Goal: Use online tool/utility: Utilize a website feature to perform a specific function

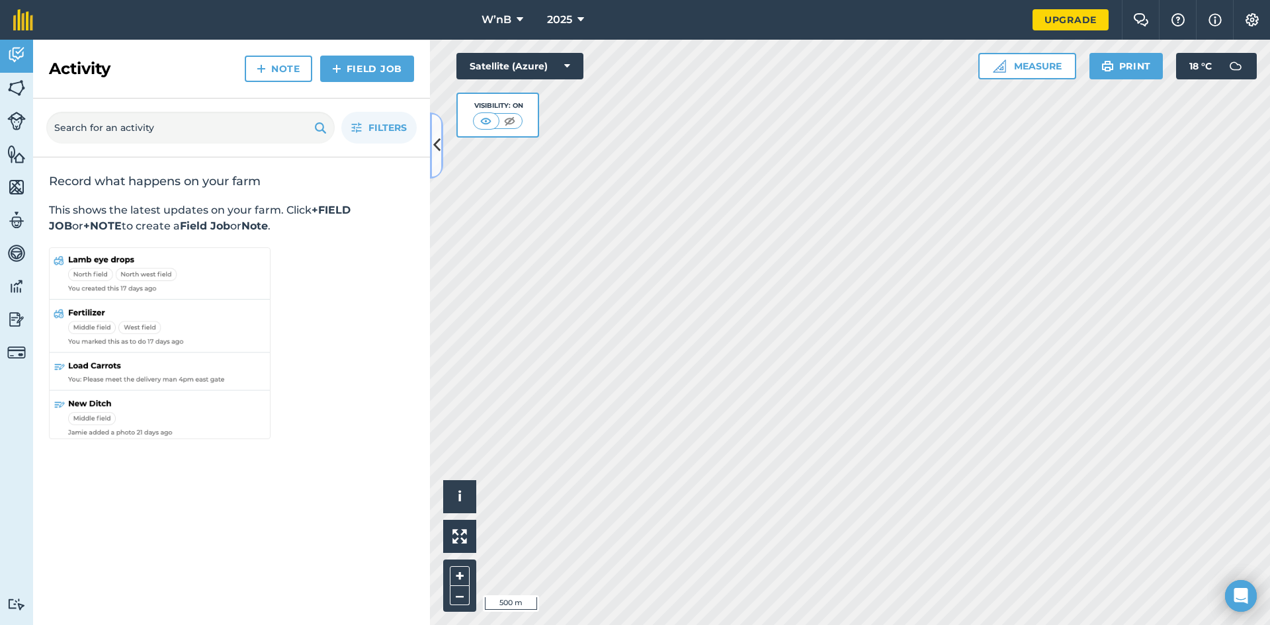
click at [433, 136] on icon at bounding box center [436, 145] width 7 height 23
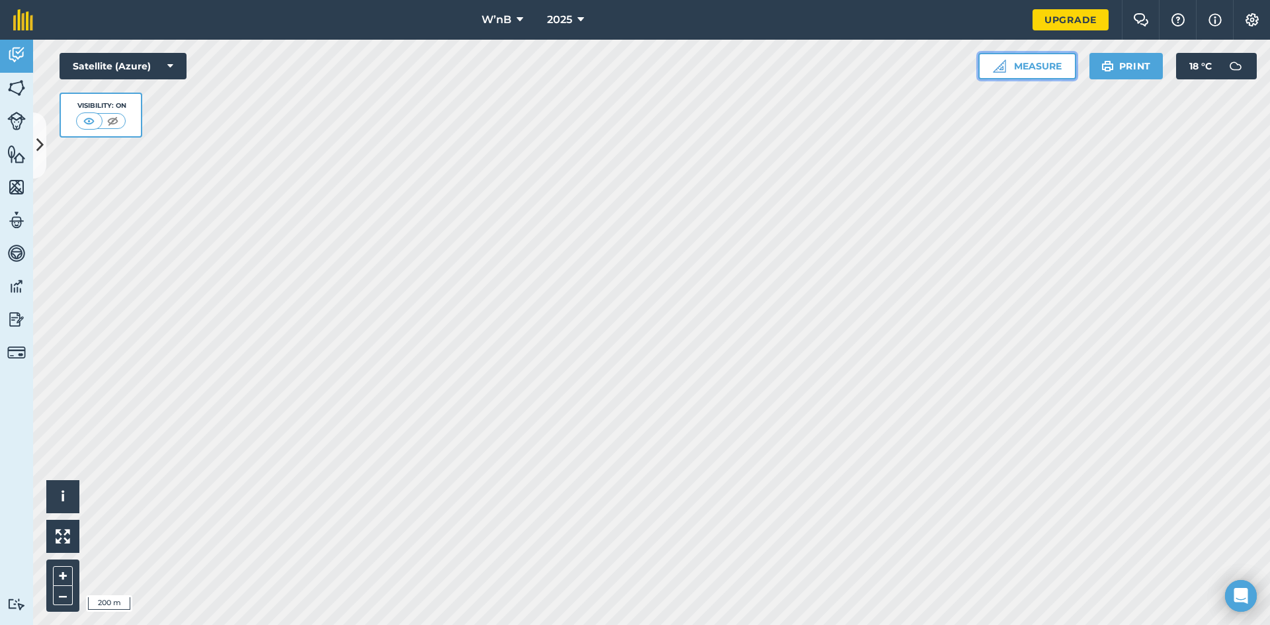
click at [1044, 71] on button "Measure" at bounding box center [1028, 66] width 98 height 26
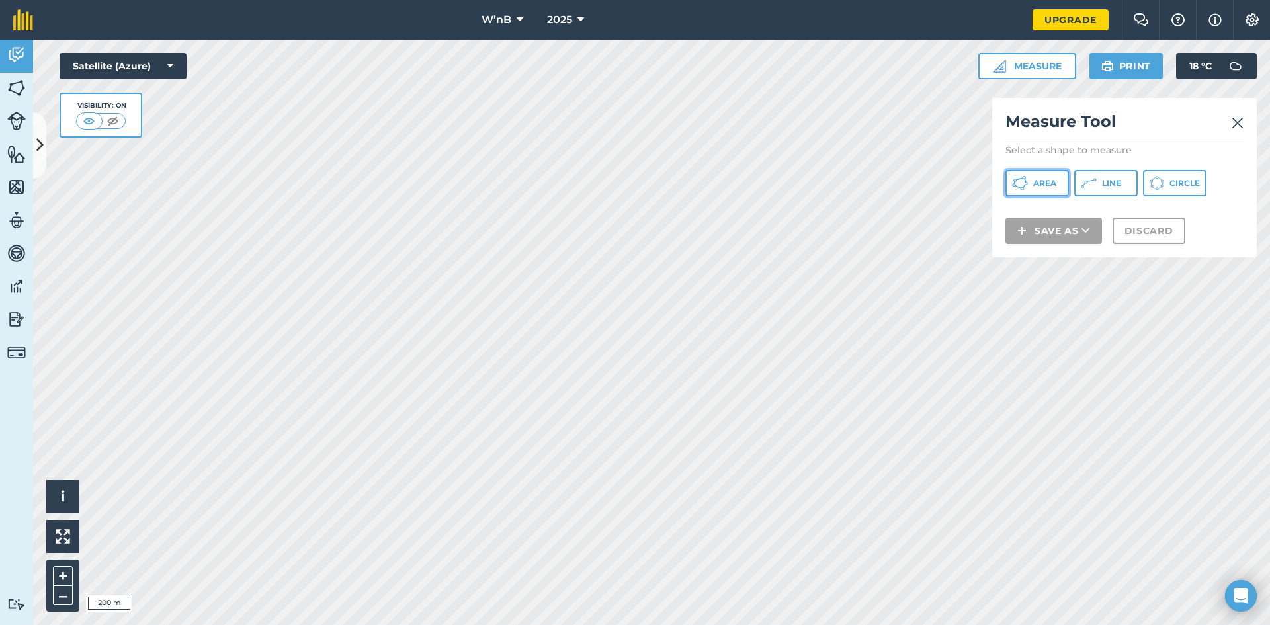
click at [1039, 187] on span "Area" at bounding box center [1044, 183] width 23 height 11
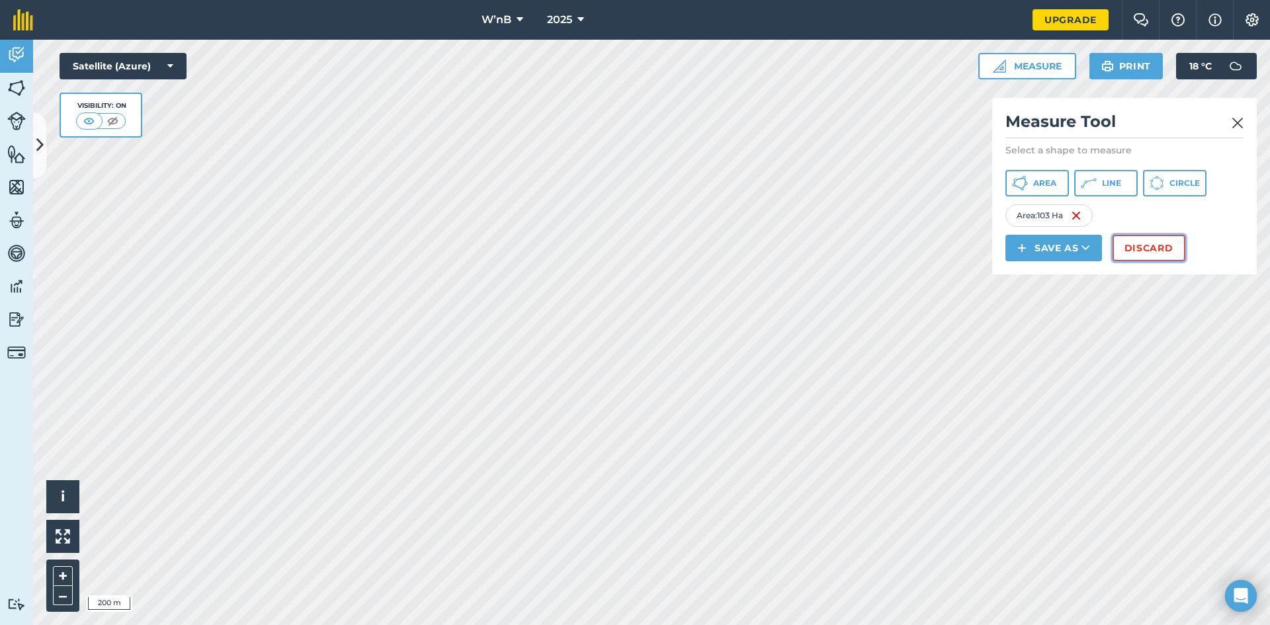
click at [1170, 249] on button "Discard" at bounding box center [1149, 248] width 73 height 26
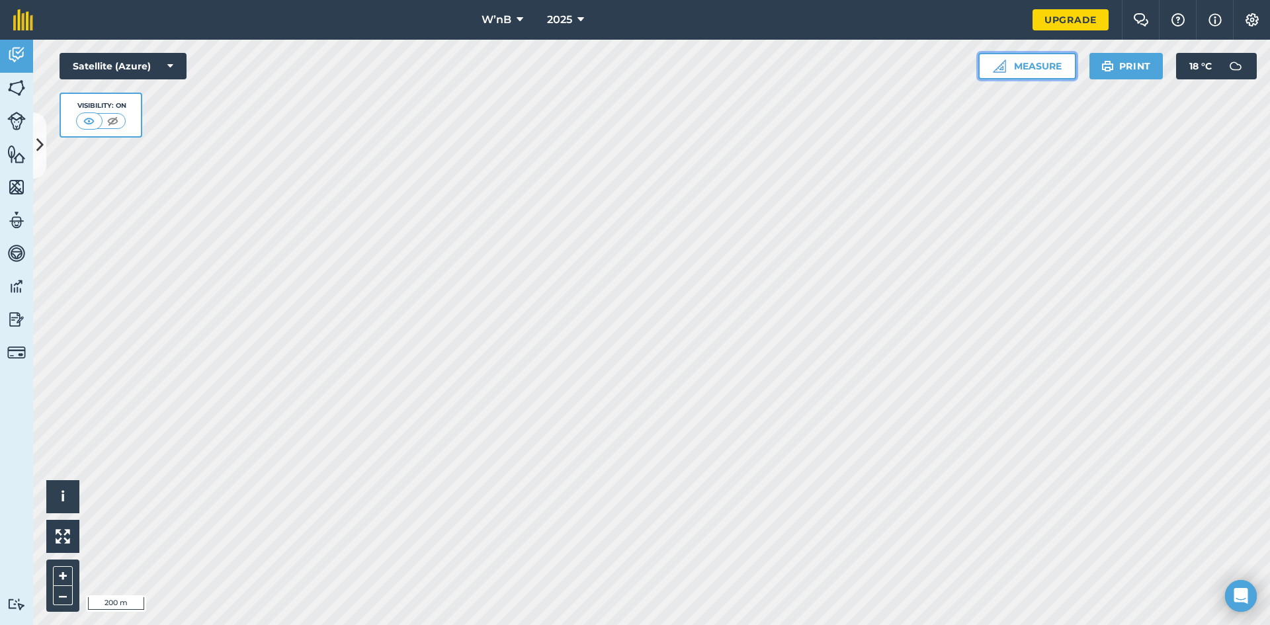
click at [1042, 73] on button "Measure" at bounding box center [1028, 66] width 98 height 26
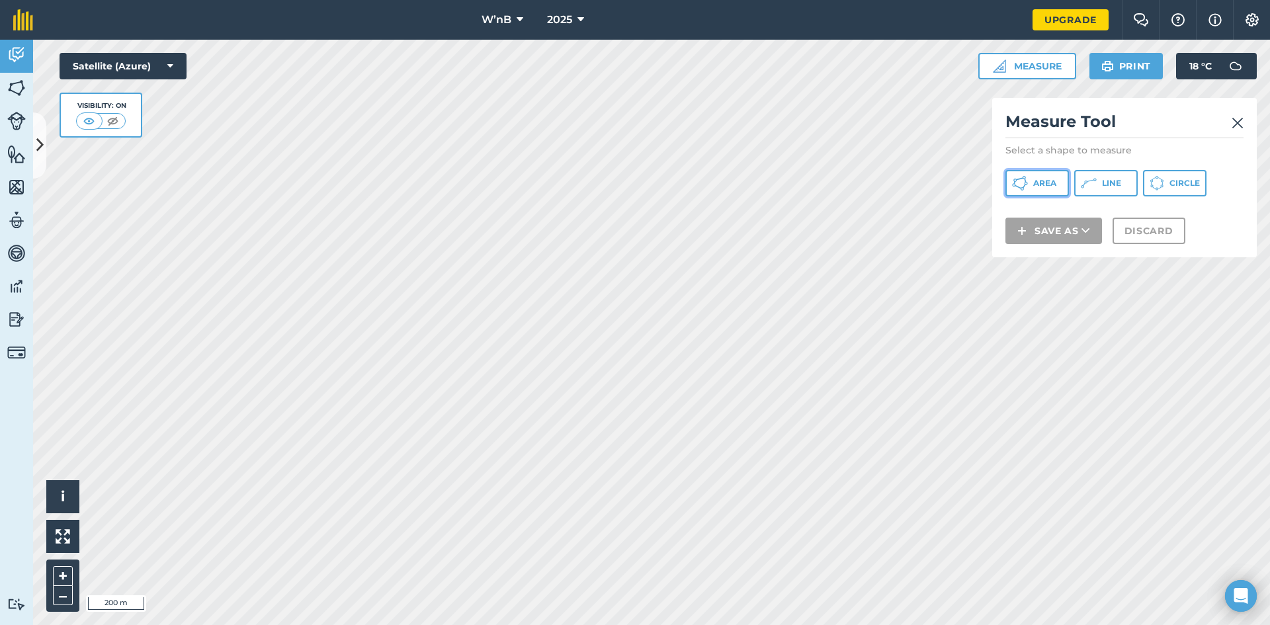
click at [1033, 178] on span "Area" at bounding box center [1044, 183] width 23 height 11
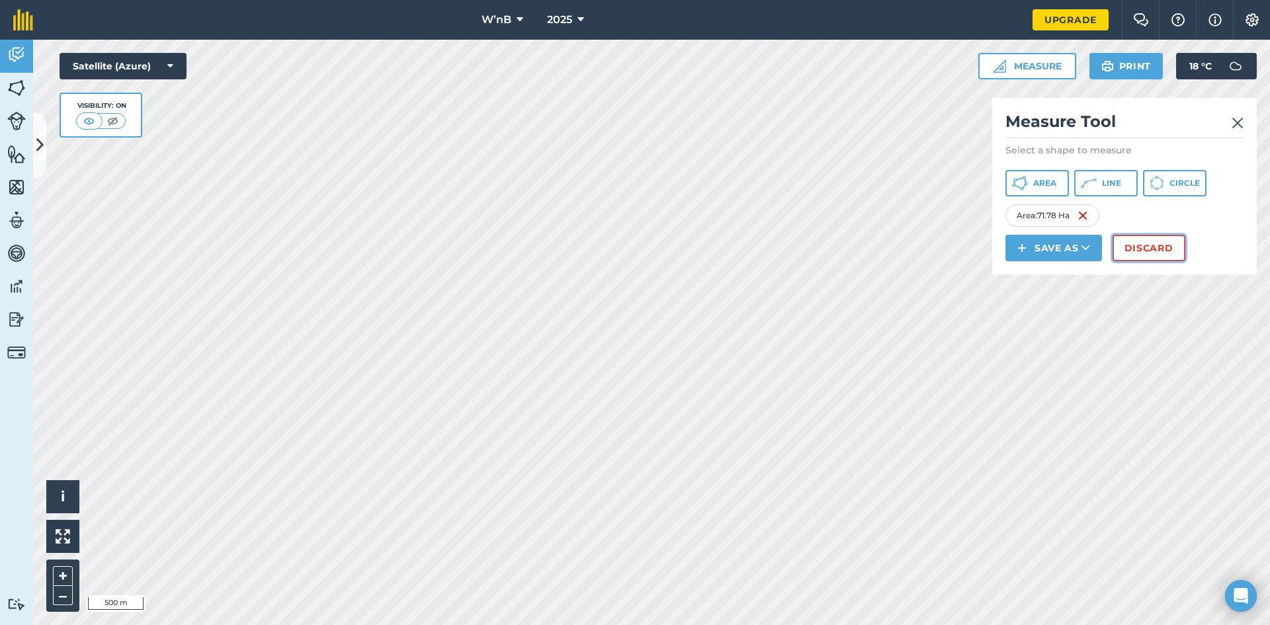
click at [1125, 259] on button "Discard" at bounding box center [1149, 248] width 73 height 26
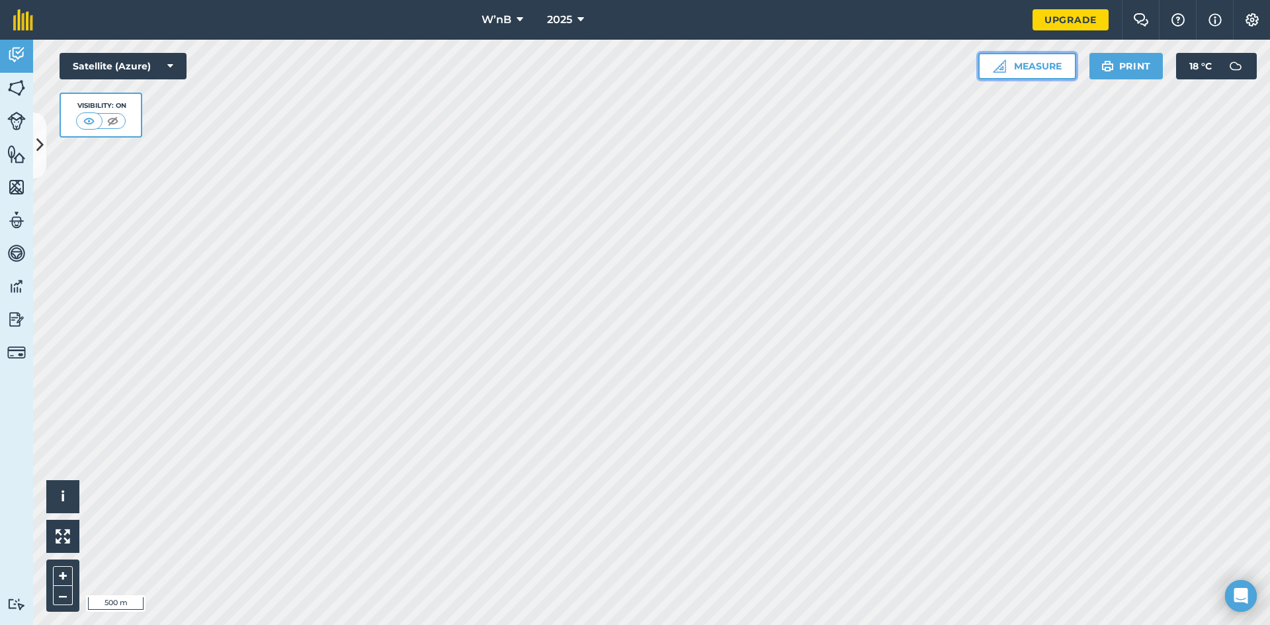
click at [1052, 56] on button "Measure" at bounding box center [1028, 66] width 98 height 26
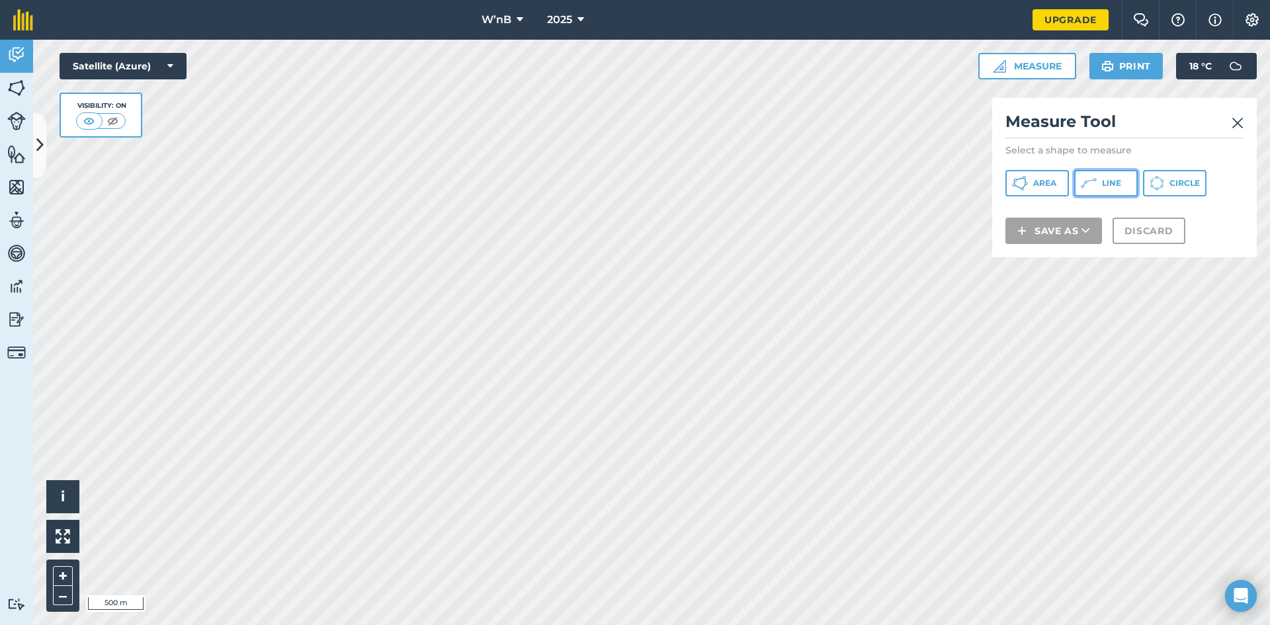
click at [1104, 174] on button "Line" at bounding box center [1106, 183] width 64 height 26
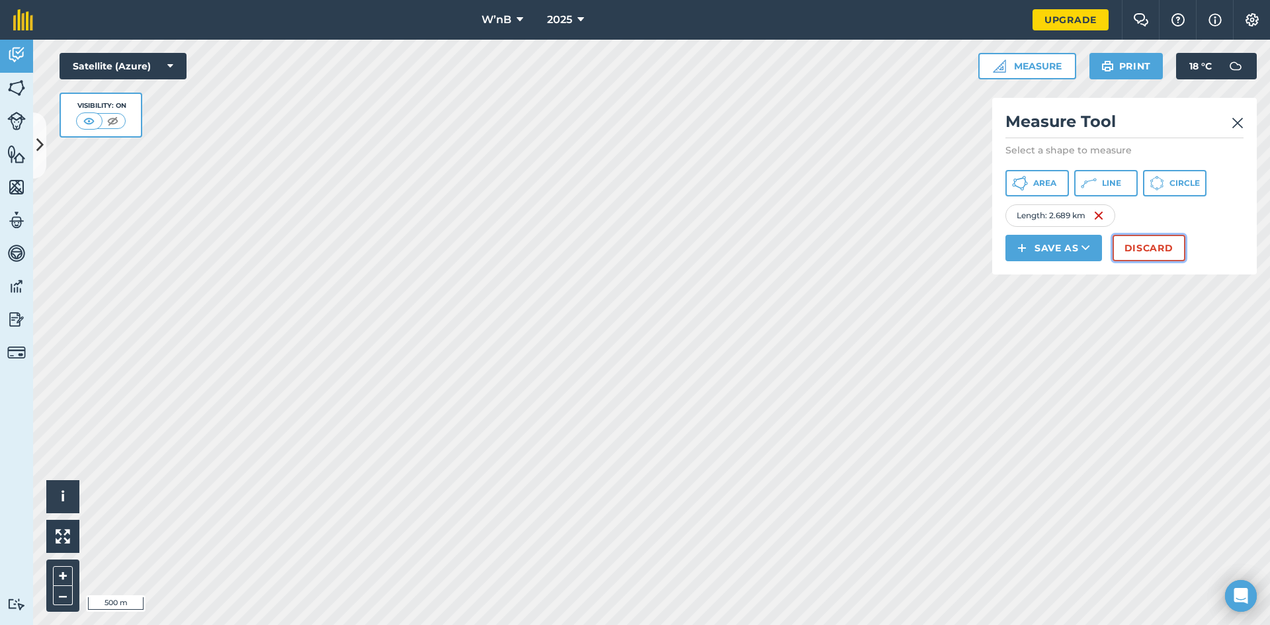
click at [1160, 253] on button "Discard" at bounding box center [1149, 248] width 73 height 26
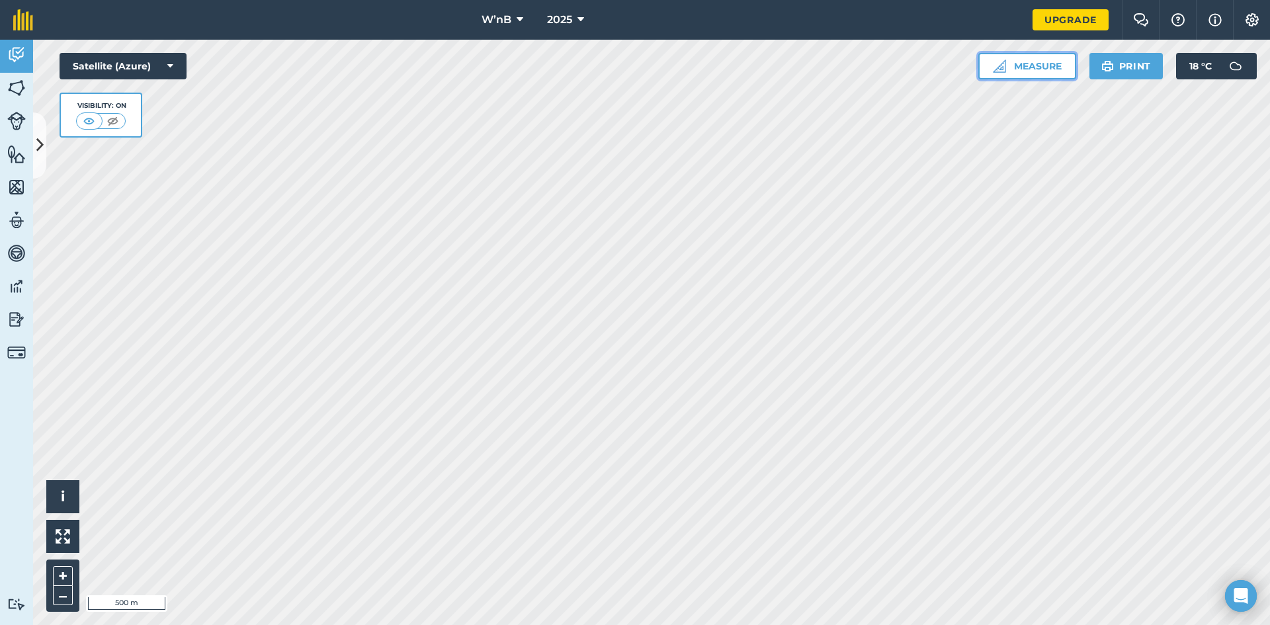
click at [1043, 62] on button "Measure" at bounding box center [1028, 66] width 98 height 26
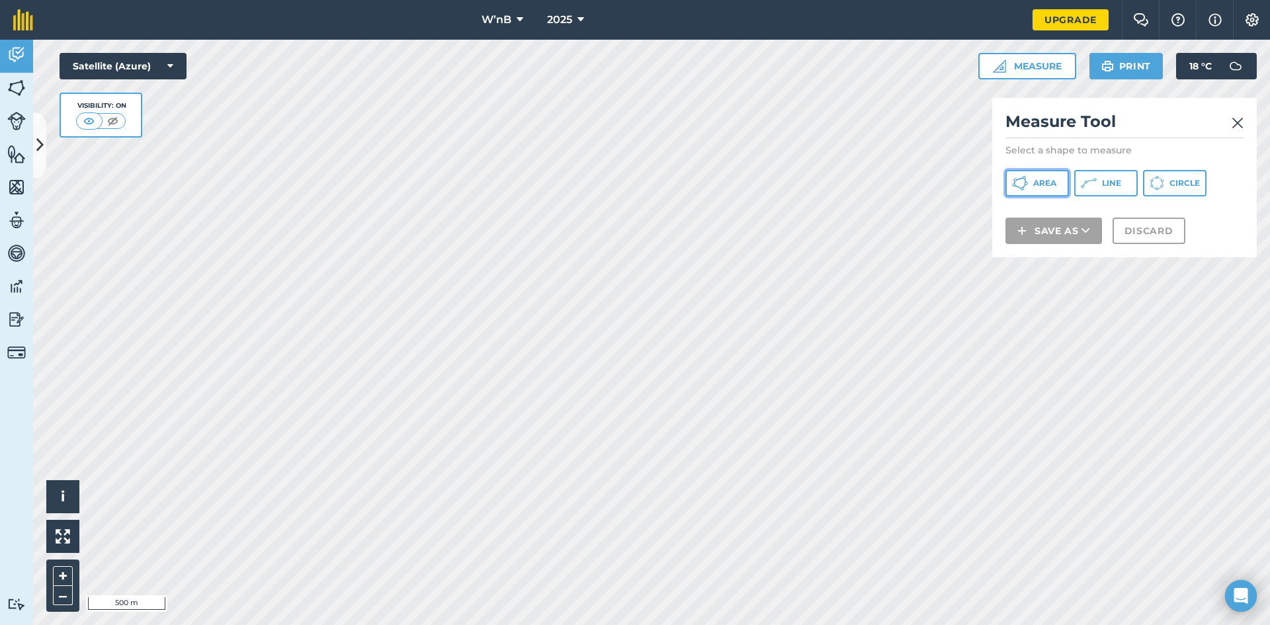
click at [1023, 181] on icon at bounding box center [1020, 183] width 16 height 16
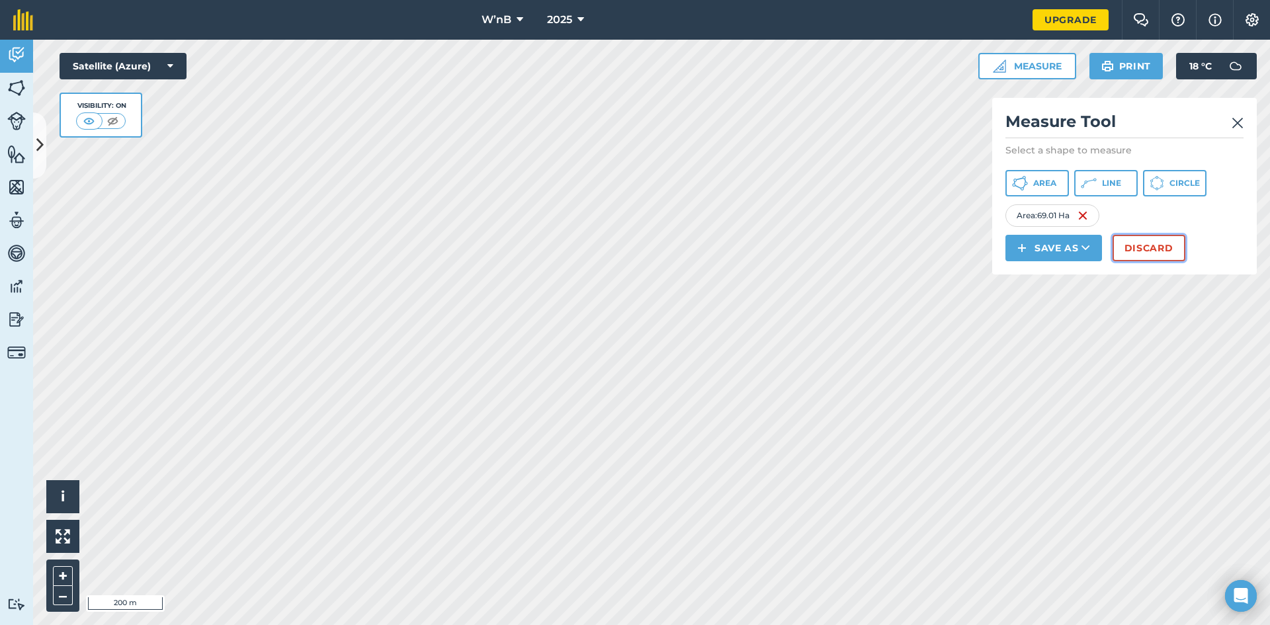
click at [1158, 253] on button "Discard" at bounding box center [1149, 248] width 73 height 26
